Goal: Navigation & Orientation: Find specific page/section

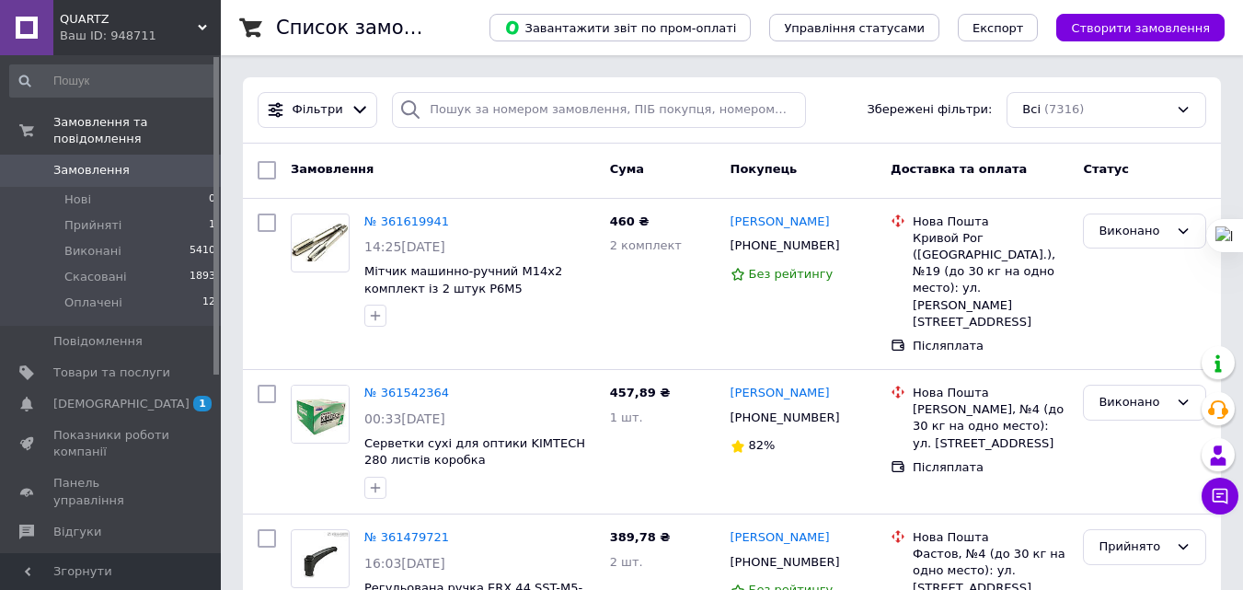
click at [129, 30] on div "Ваш ID: 948711" at bounding box center [140, 36] width 161 height 17
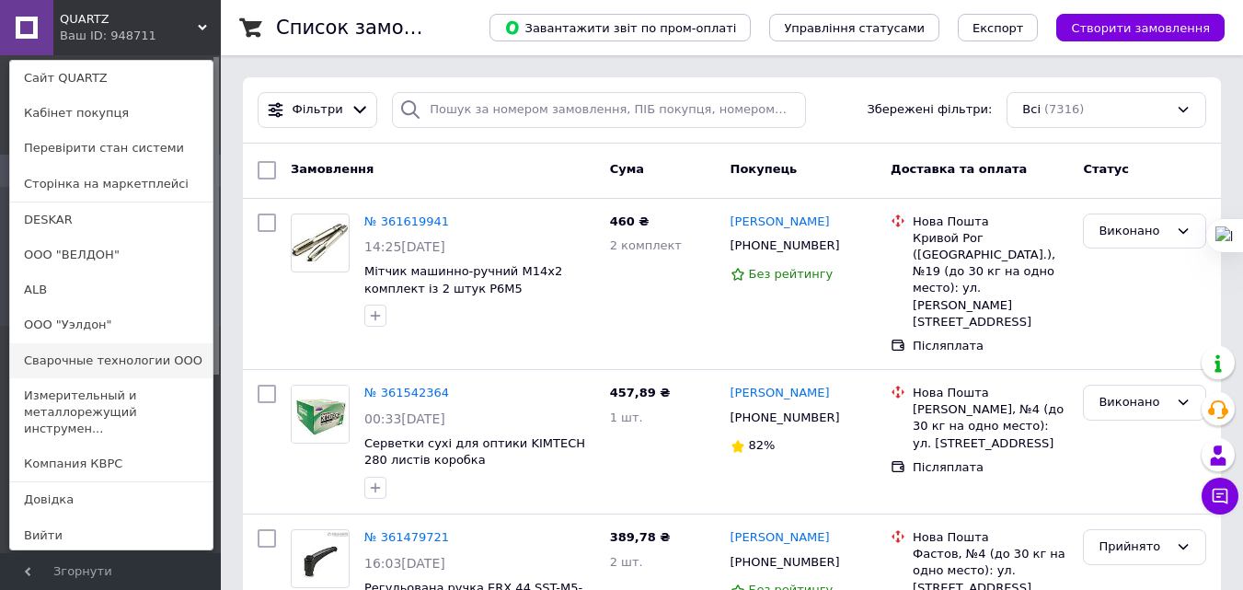
click at [82, 364] on link "Сварочные технологии ООО" at bounding box center [111, 360] width 202 height 35
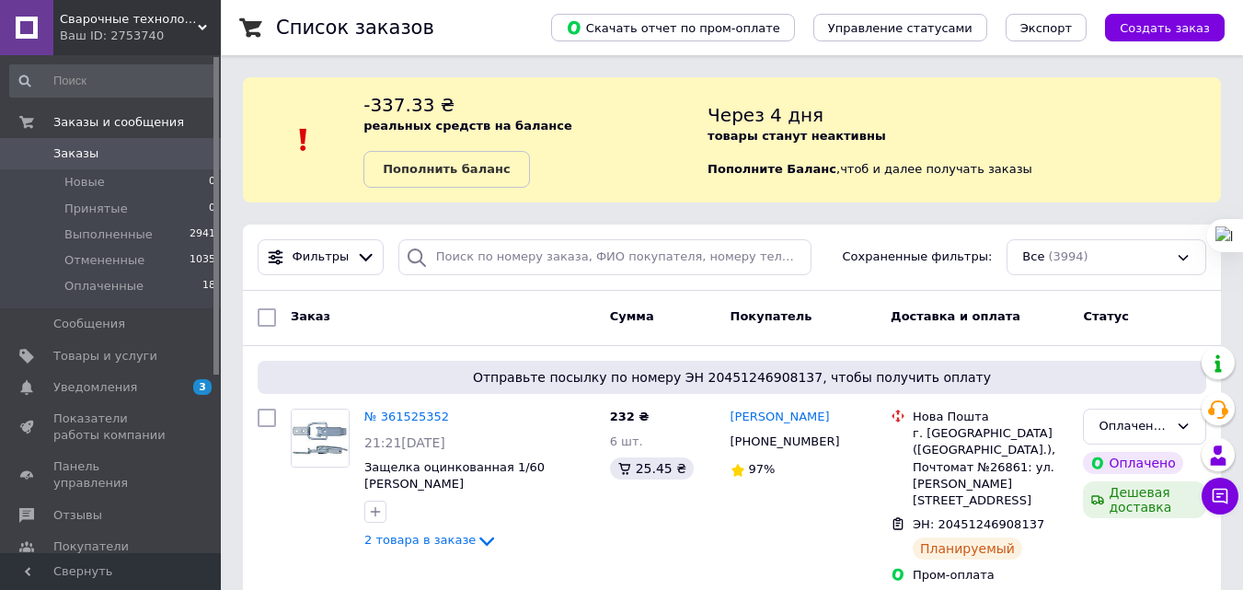
click at [113, 18] on span "Сварочные технологии ООО" at bounding box center [129, 19] width 138 height 17
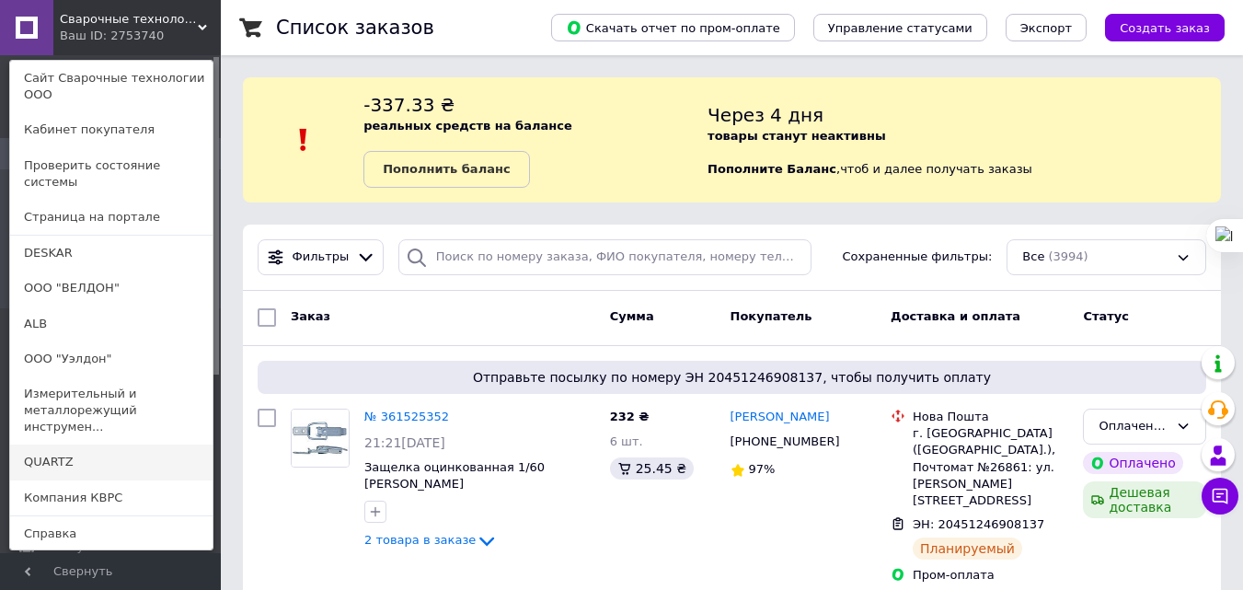
click at [60, 445] on link "QUARTZ" at bounding box center [111, 462] width 202 height 35
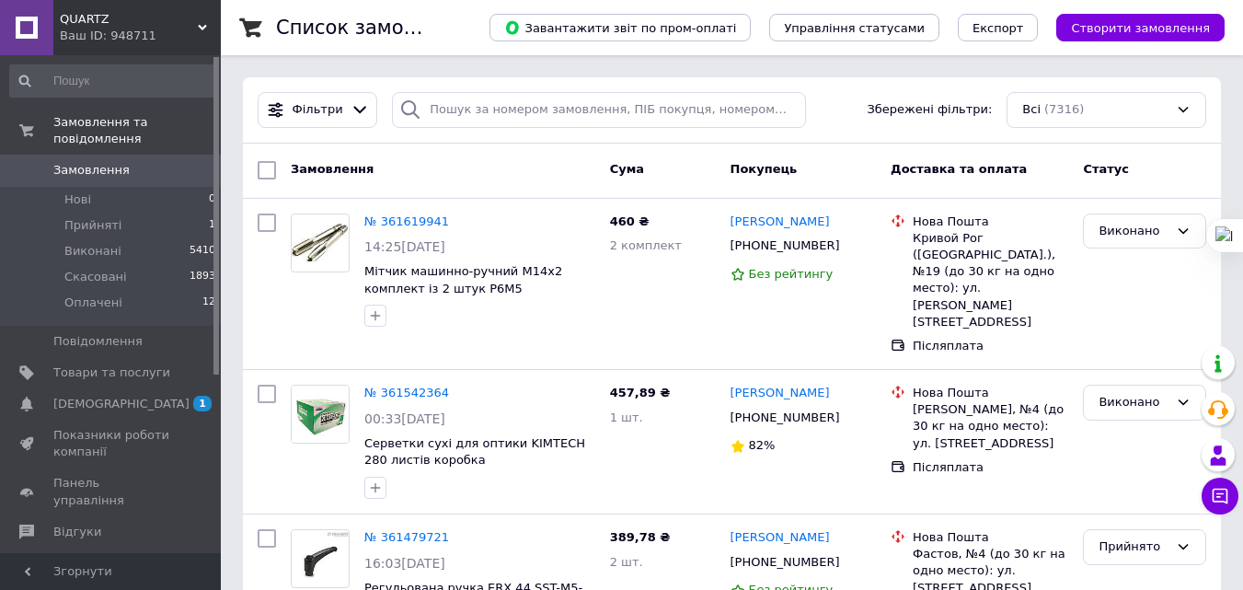
click at [124, 11] on span "QUARTZ" at bounding box center [129, 19] width 138 height 17
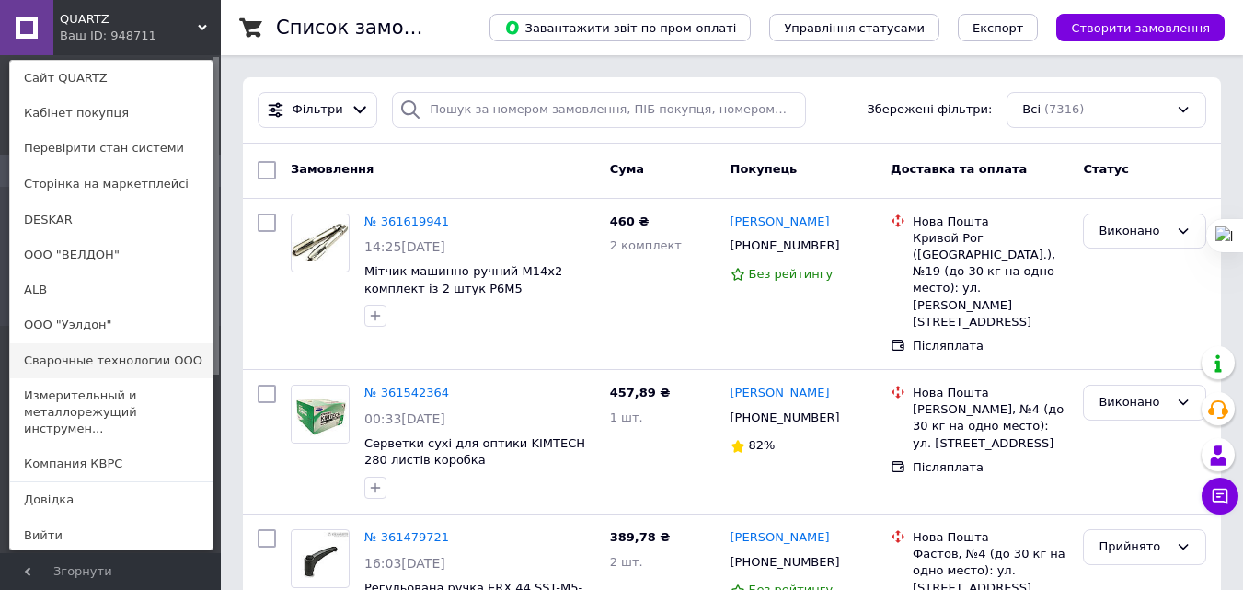
click at [87, 352] on link "Сварочные технологии ООО" at bounding box center [111, 360] width 202 height 35
